Goal: Transaction & Acquisition: Download file/media

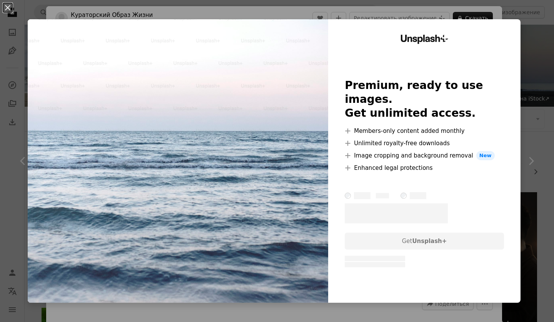
scroll to position [77, 0]
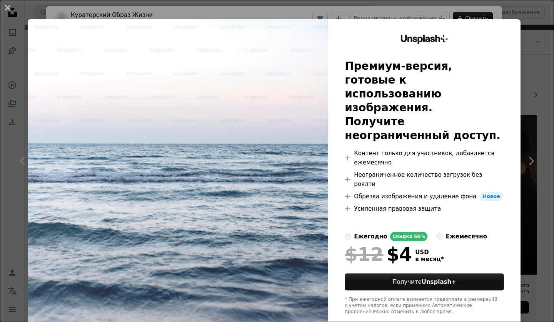
click at [531, 20] on div "An X shape Unsplash+ Премиум-версия, готовые к использованию изображения. Получ…" at bounding box center [277, 161] width 554 height 322
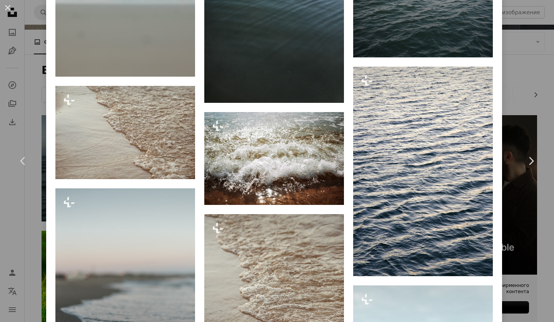
scroll to position [2641, 0]
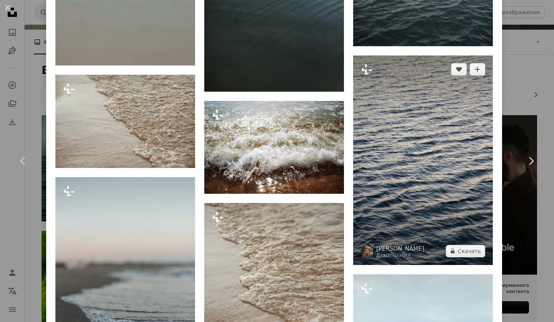
click at [448, 161] on img at bounding box center [423, 159] width 140 height 209
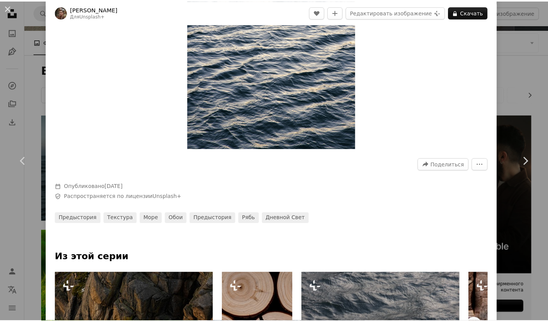
scroll to position [154, 0]
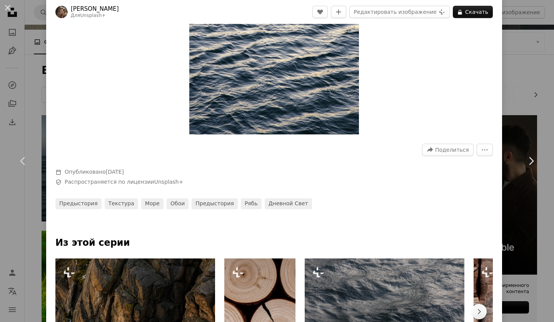
click at [508, 102] on div "An X shape Chevron left Chevron right [PERSON_NAME] Для Unsplash+ A heart A plu…" at bounding box center [277, 161] width 554 height 322
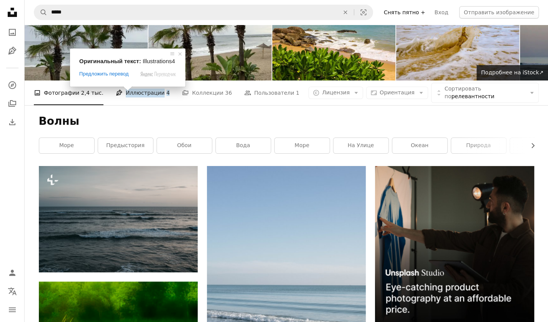
scroll to position [38, 0]
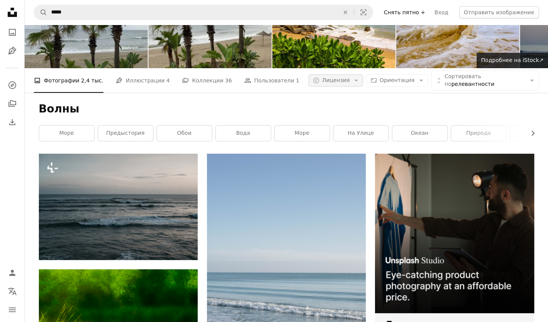
click at [344, 75] on button "A copyright icon © Лицензия Arrow down" at bounding box center [336, 80] width 55 height 12
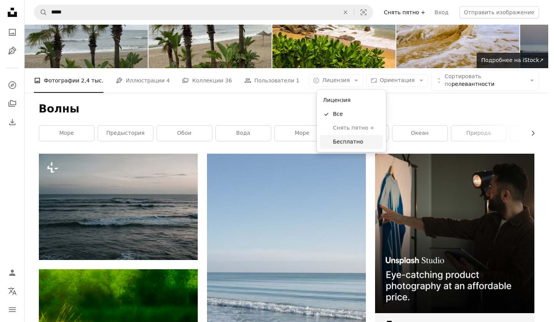
click at [346, 137] on link "Бесплатно" at bounding box center [351, 142] width 63 height 14
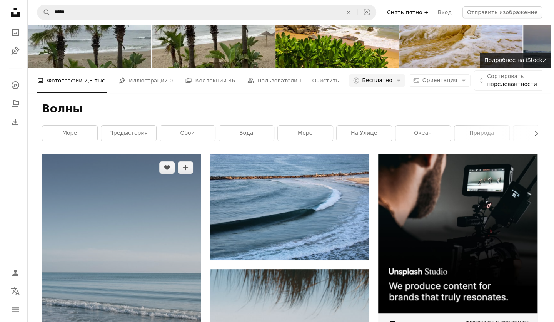
scroll to position [231, 0]
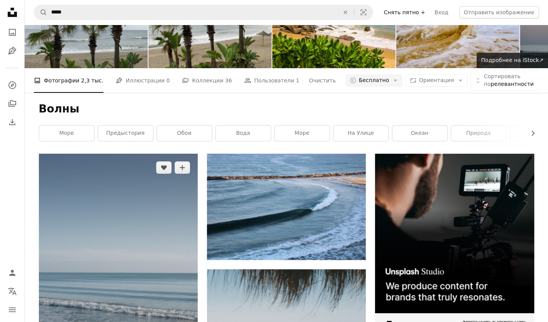
click at [126, 154] on img at bounding box center [118, 273] width 159 height 238
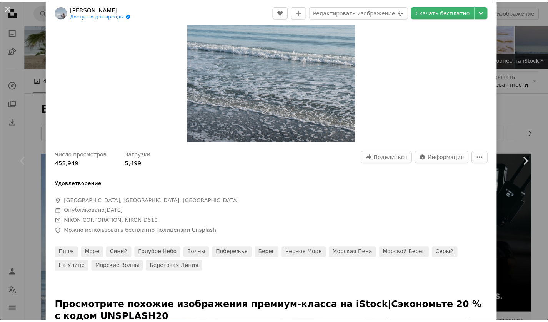
scroll to position [154, 0]
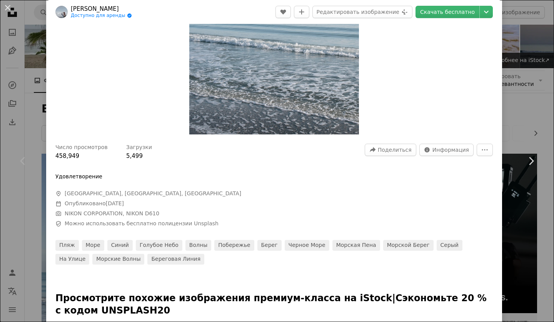
click at [519, 32] on div "An X shape Chevron left Chevron right [PERSON_NAME] Доступно для аренды A check…" at bounding box center [277, 161] width 554 height 322
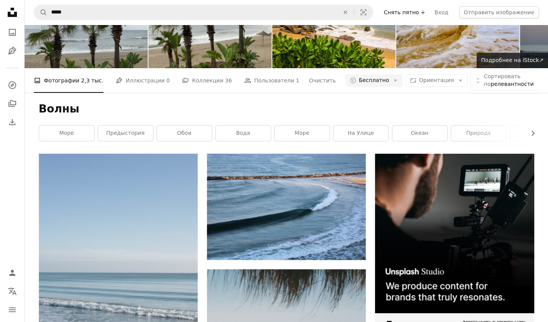
scroll to position [38, 0]
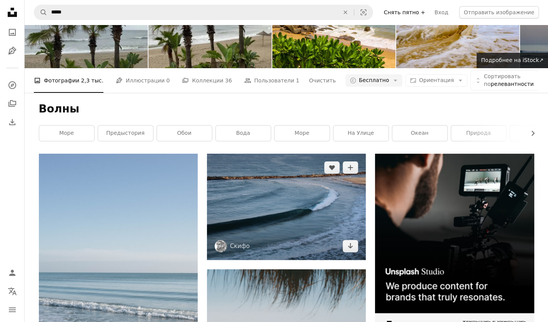
click at [283, 196] on img at bounding box center [286, 207] width 159 height 106
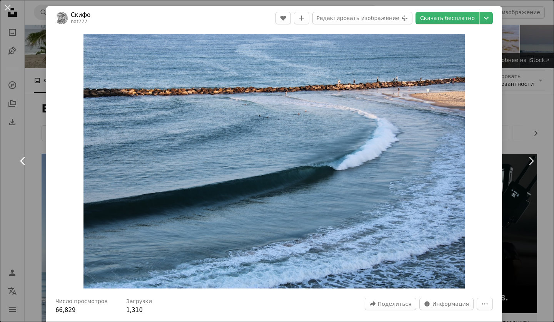
click at [38, 157] on link "Chevron left" at bounding box center [23, 161] width 46 height 74
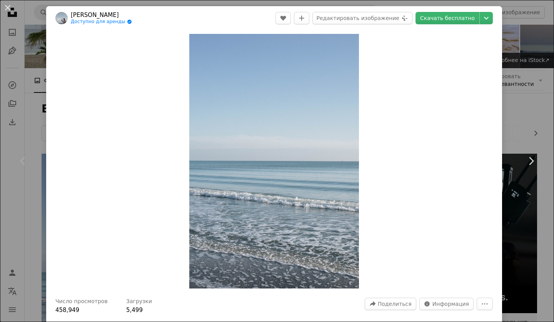
click at [37, 122] on div "An X shape Chevron left Chevron right [PERSON_NAME] Доступно для аренды A check…" at bounding box center [277, 161] width 554 height 322
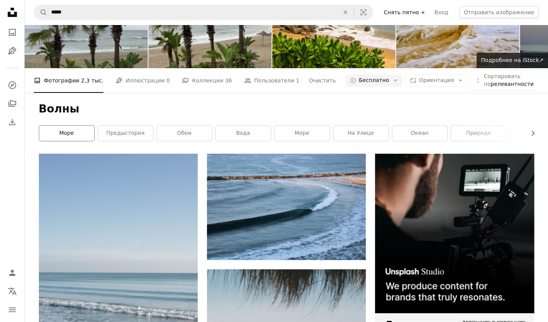
click at [85, 141] on link "море" at bounding box center [66, 132] width 55 height 15
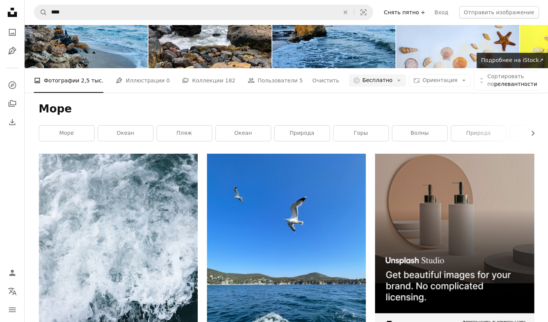
scroll to position [385, 0]
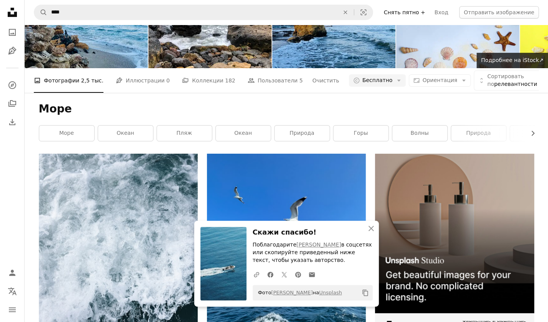
scroll to position [654, 0]
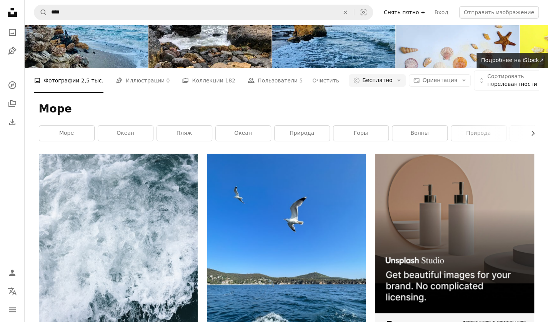
scroll to position [0, 0]
click at [132, 136] on ya-tr-span "океан" at bounding box center [126, 133] width 18 height 6
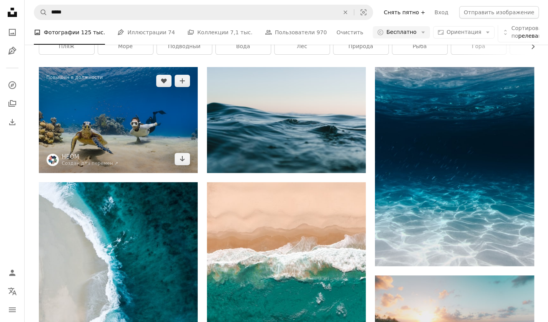
scroll to position [423, 0]
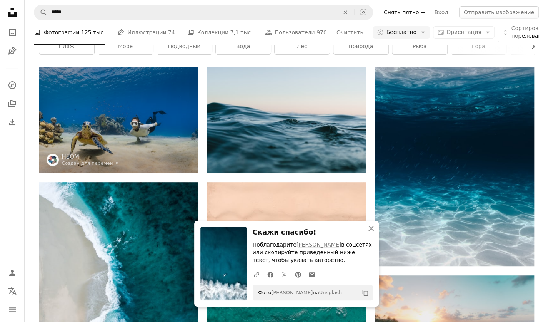
scroll to position [3156, 0]
click at [369, 229] on icon "An X shape" at bounding box center [371, 228] width 9 height 9
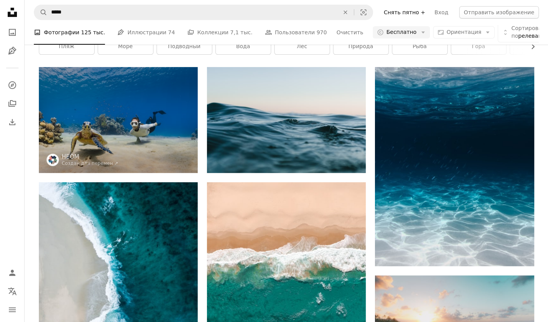
scroll to position [8890, 0]
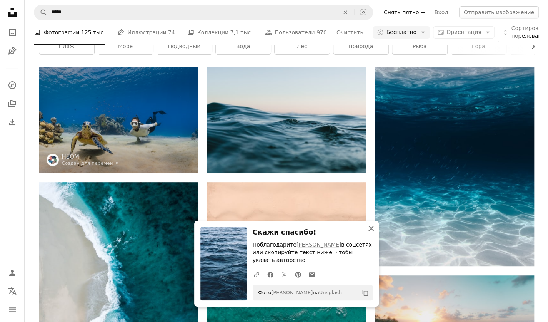
click at [372, 225] on icon "An X shape" at bounding box center [371, 228] width 9 height 9
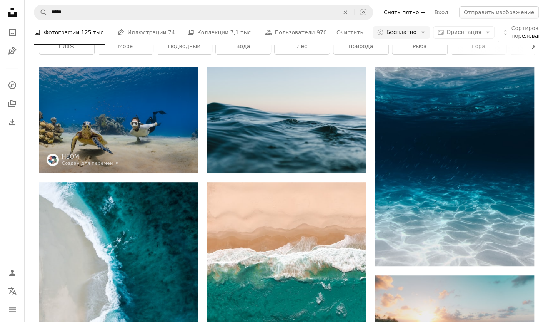
scroll to position [10660, 0]
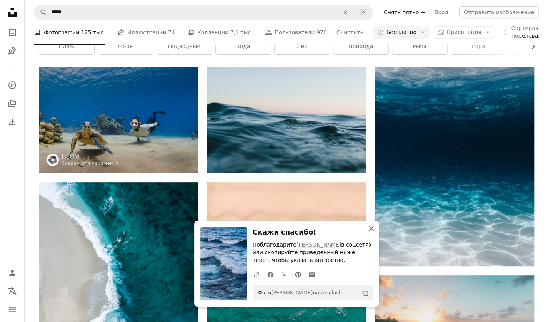
click at [375, 226] on icon "An X shape" at bounding box center [371, 228] width 9 height 9
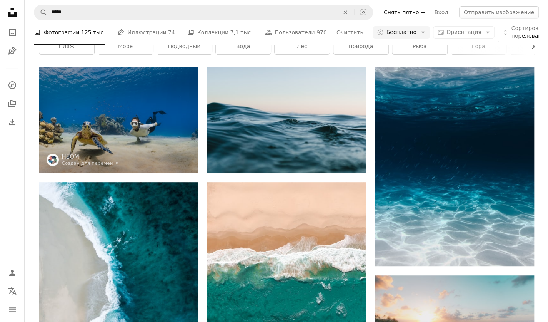
scroll to position [12430, 0]
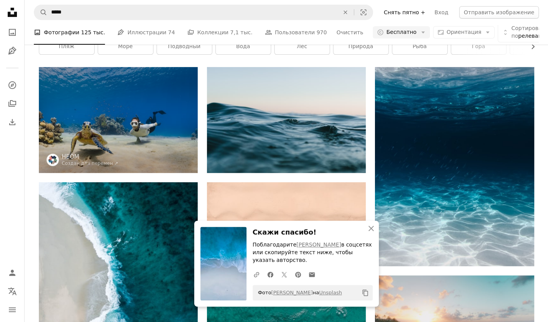
scroll to position [12738, 0]
click at [376, 226] on button "An X shape Закрыть" at bounding box center [371, 228] width 15 height 15
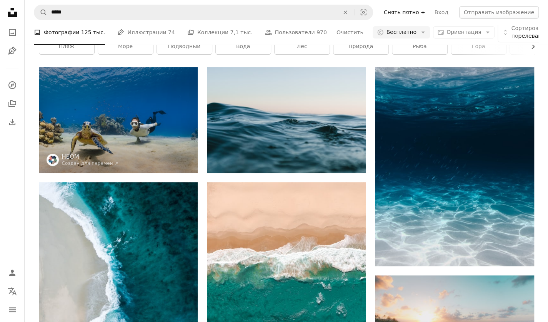
scroll to position [14547, 0]
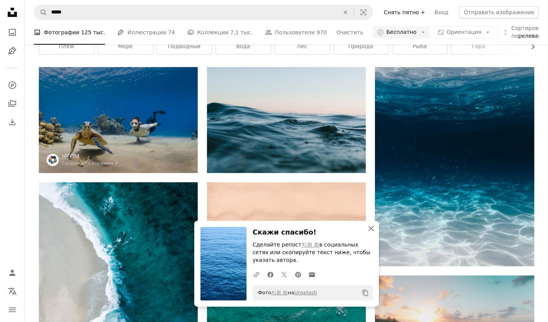
click at [371, 230] on icon "An X shape" at bounding box center [371, 228] width 9 height 9
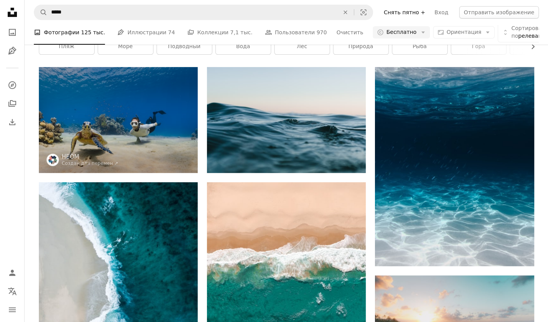
scroll to position [15778, 0]
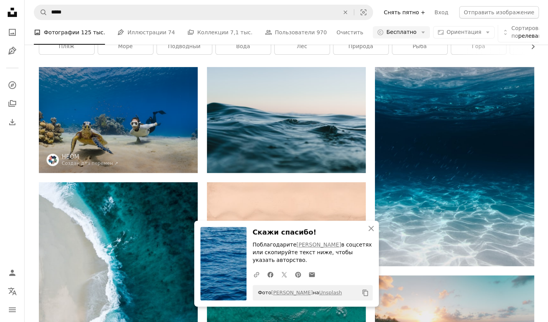
scroll to position [16202, 0]
click at [367, 229] on icon "An X shape" at bounding box center [371, 228] width 9 height 9
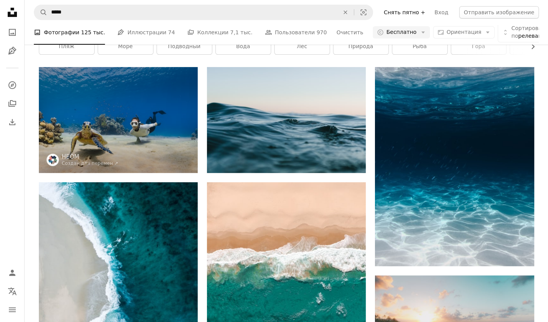
scroll to position [16702, 0]
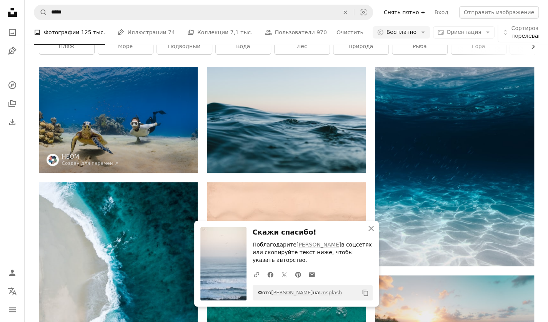
scroll to position [16856, 0]
click at [371, 230] on icon "An X shape" at bounding box center [371, 228] width 9 height 9
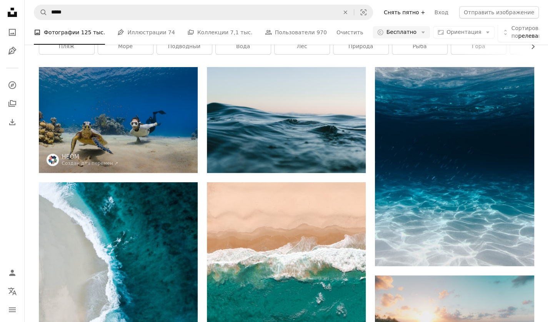
scroll to position [17356, 0]
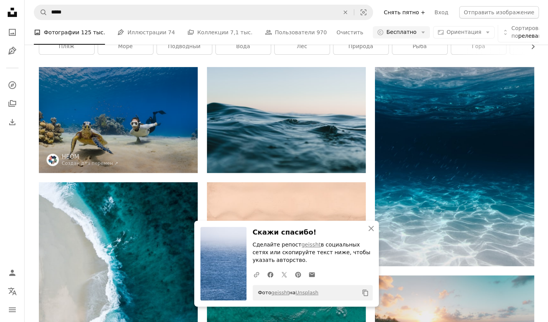
scroll to position [17510, 0]
click at [376, 227] on icon "An X shape" at bounding box center [371, 228] width 9 height 9
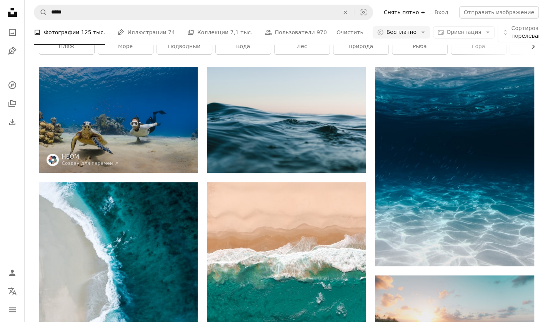
scroll to position [21281, 0]
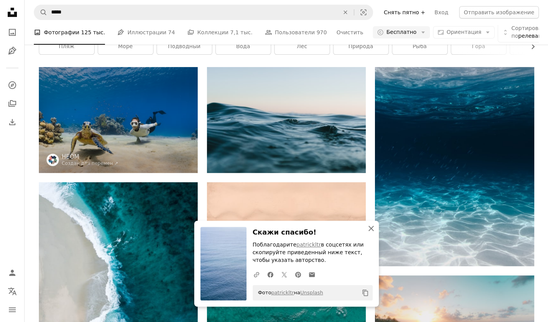
click at [375, 227] on icon "An X shape" at bounding box center [371, 228] width 9 height 9
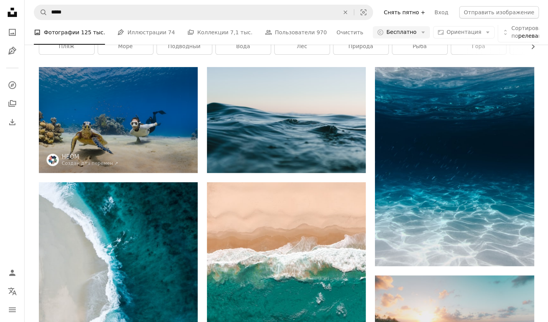
scroll to position [22282, 0]
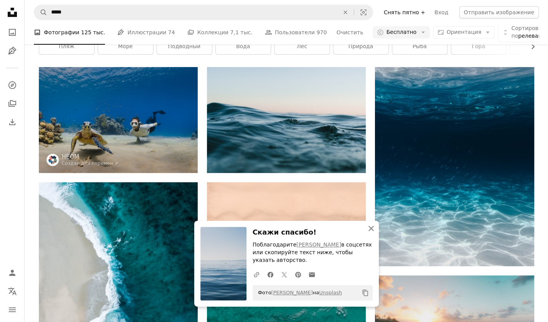
click at [372, 229] on icon "button" at bounding box center [371, 228] width 5 height 5
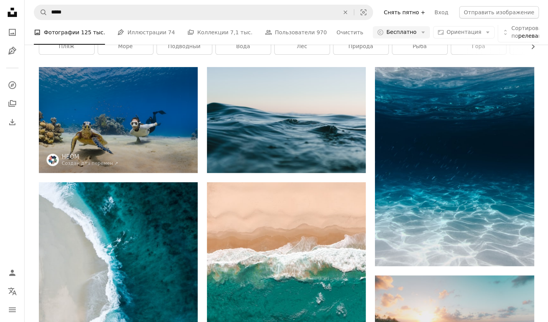
scroll to position [22859, 0]
